Goal: Information Seeking & Learning: Learn about a topic

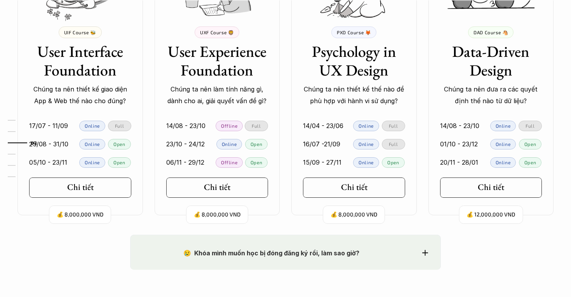
scroll to position [798, 0]
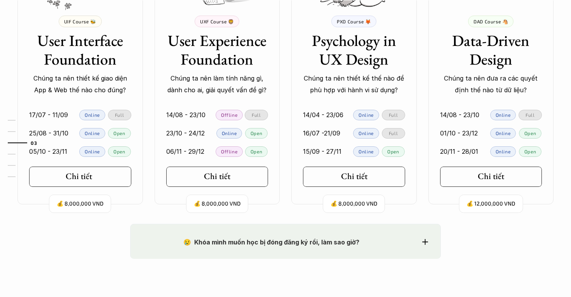
click at [84, 183] on link "Chi tiết" at bounding box center [80, 176] width 102 height 20
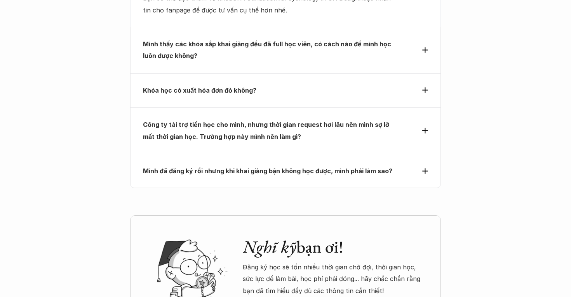
scroll to position [2607, 0]
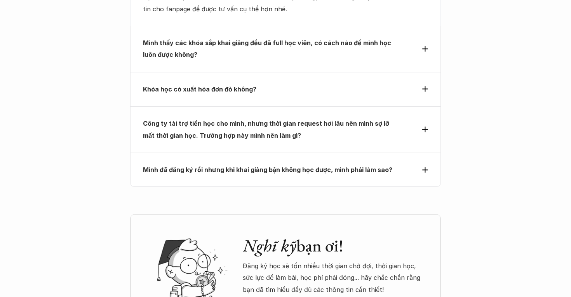
click at [365, 72] on div "Khóa học có xuất hóa đơn đỏ không?" at bounding box center [285, 89] width 311 height 34
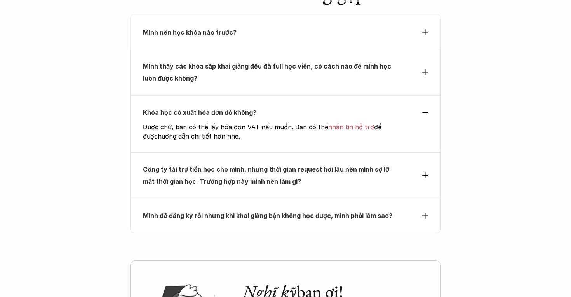
scroll to position [2490, 0]
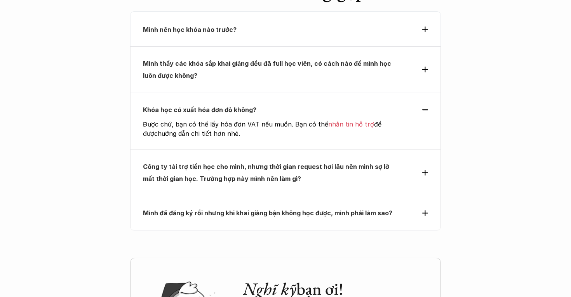
click at [283, 162] on strong "Công ty tài trợ tiền học cho mình, nhưng thời gian request hơi lâu nên mình sợ …" at bounding box center [267, 171] width 248 height 19
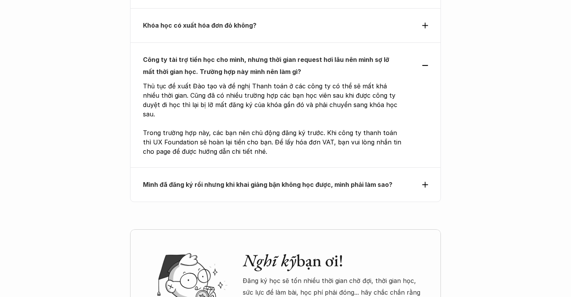
scroll to position [2588, 0]
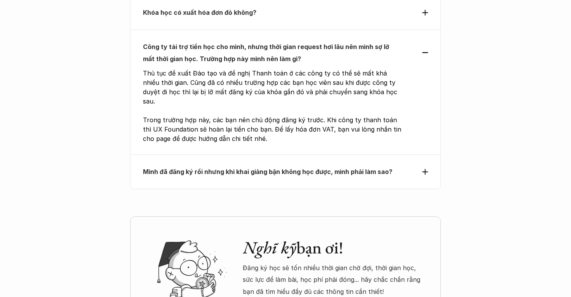
click at [382, 168] on strong "Mình đã đăng ký rồi nhưng khi khai giảng bận không học được, mình phải làm sao?" at bounding box center [268, 172] width 250 height 8
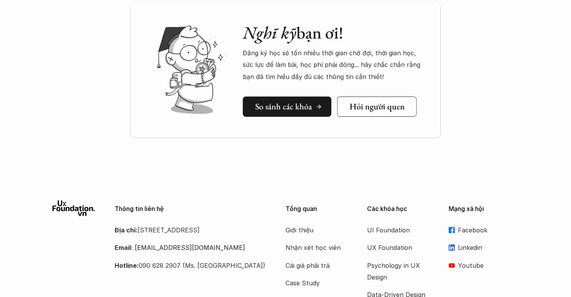
scroll to position [2917, 0]
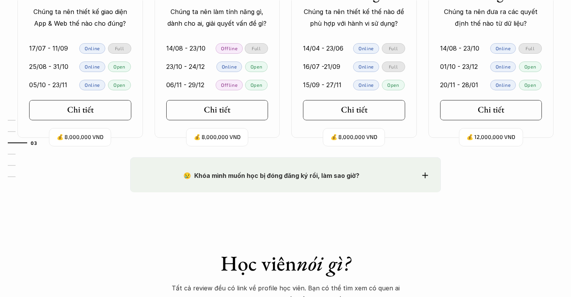
scroll to position [864, 0]
click at [476, 109] on h5 "Chi tiết" at bounding box center [488, 109] width 26 height 10
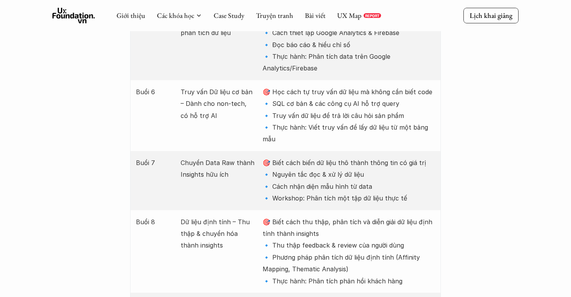
scroll to position [1349, 0]
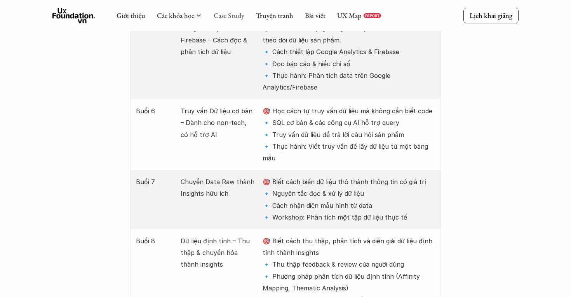
click at [229, 14] on link "Case Study" at bounding box center [229, 15] width 31 height 9
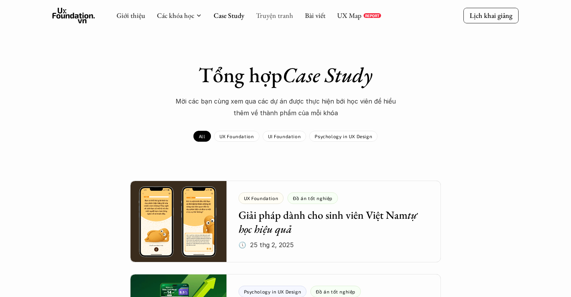
click at [274, 17] on link "Truyện tranh" at bounding box center [274, 15] width 37 height 9
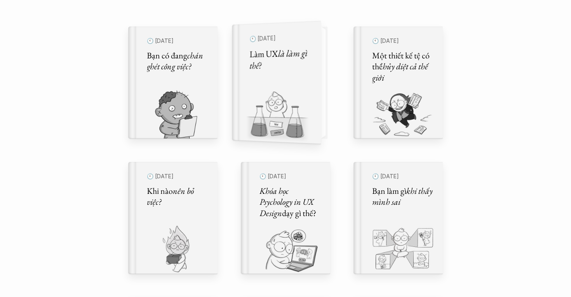
scroll to position [260, 0]
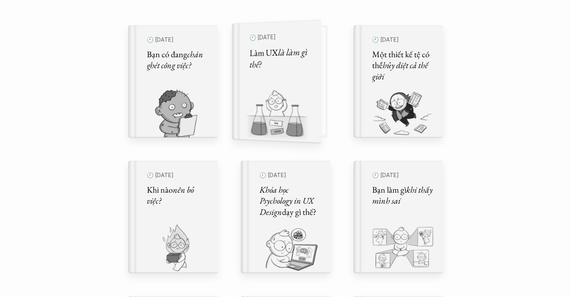
click at [264, 121] on img at bounding box center [272, 116] width 80 height 54
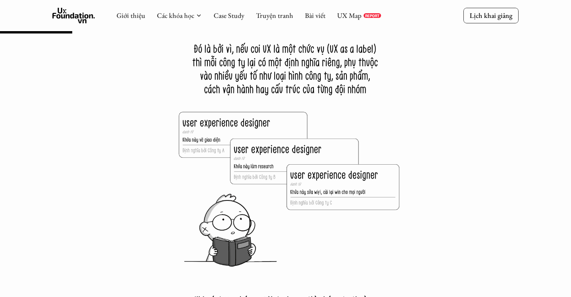
scroll to position [1117, 0]
